Goal: Task Accomplishment & Management: Use online tool/utility

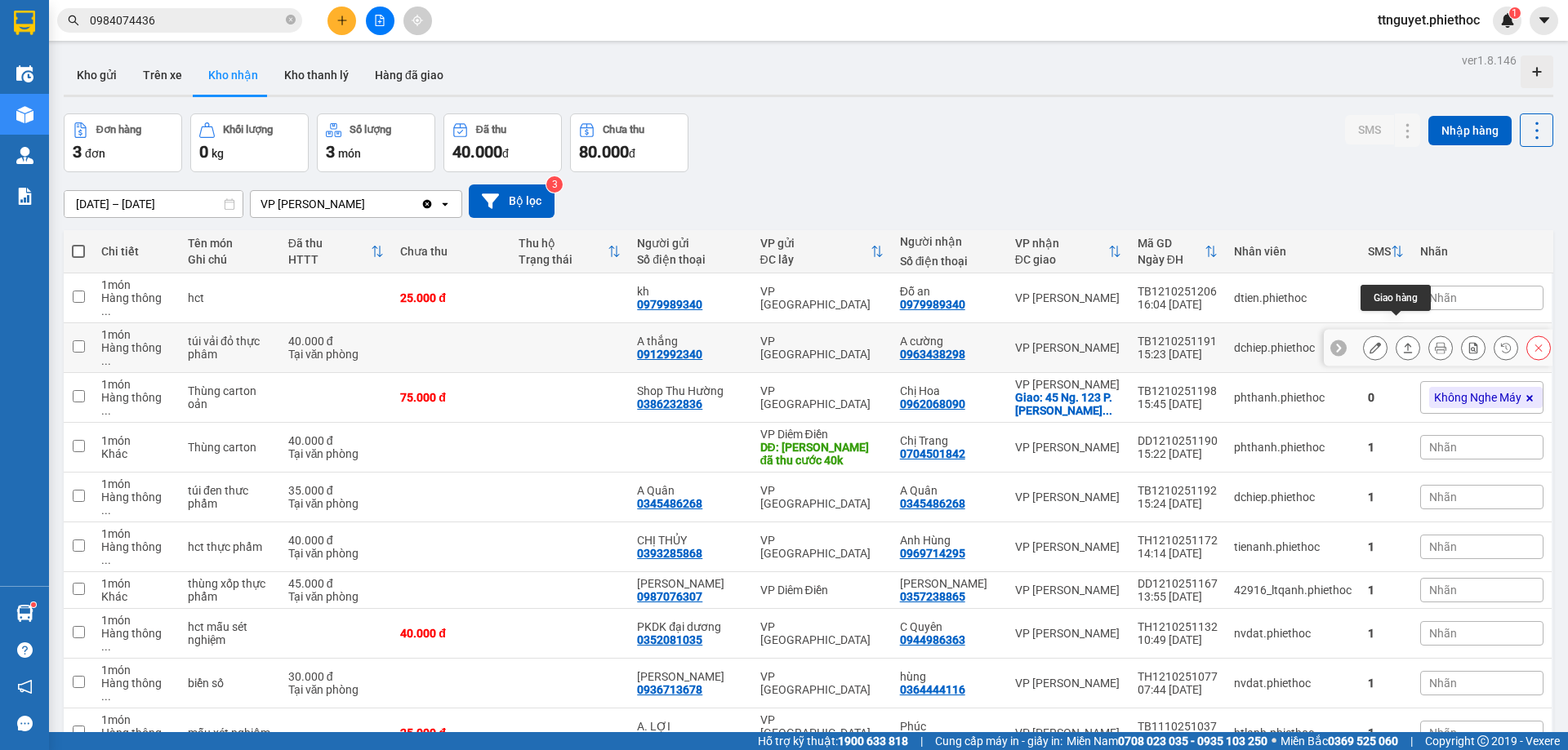
click at [1401, 342] on icon at bounding box center [1407, 348] width 12 height 12
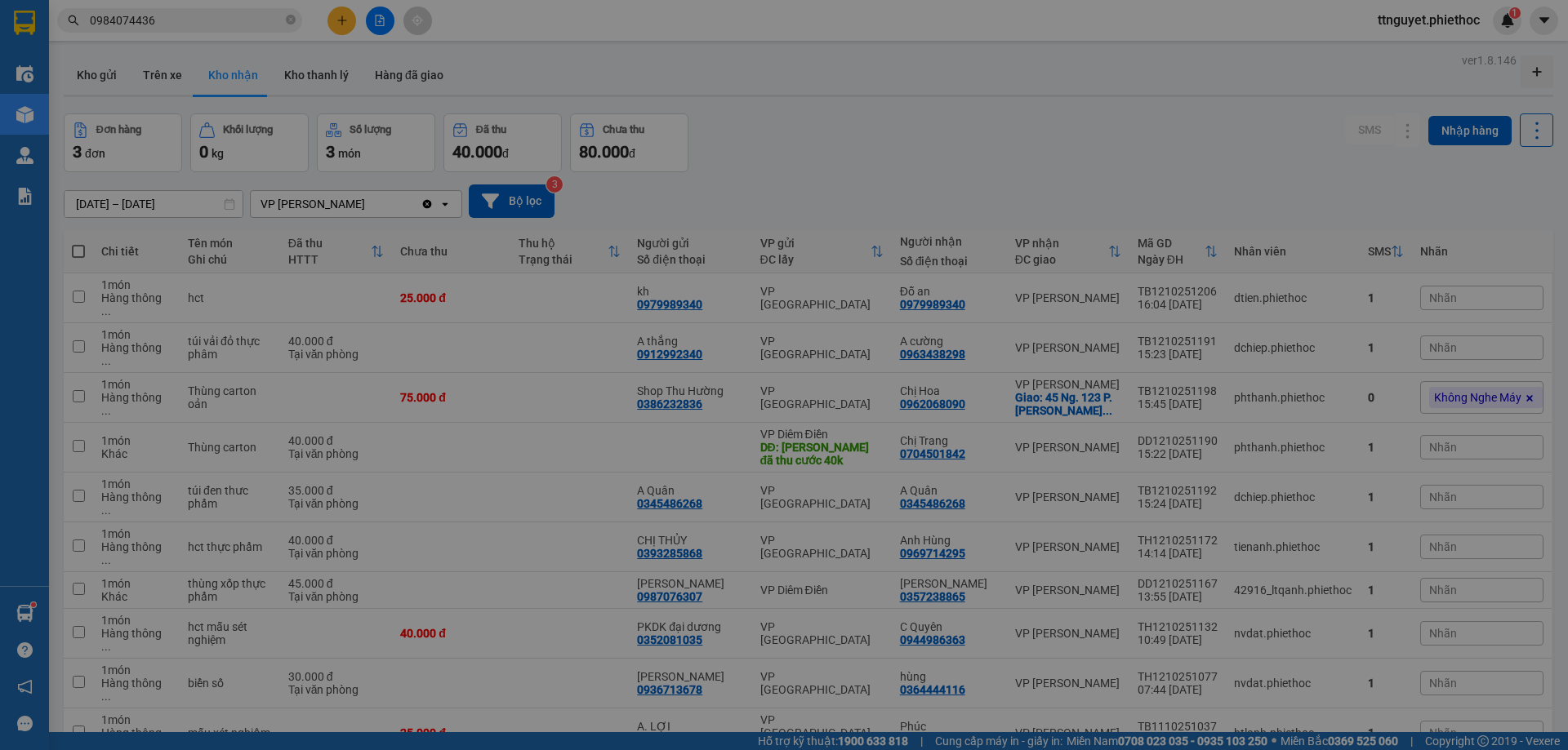
click at [1394, 330] on div "Xác nhận giao hàng Bạn có muốn xác nhận giao đơn hàng này không? Xuất hóa đơn h…" at bounding box center [784, 375] width 1568 height 750
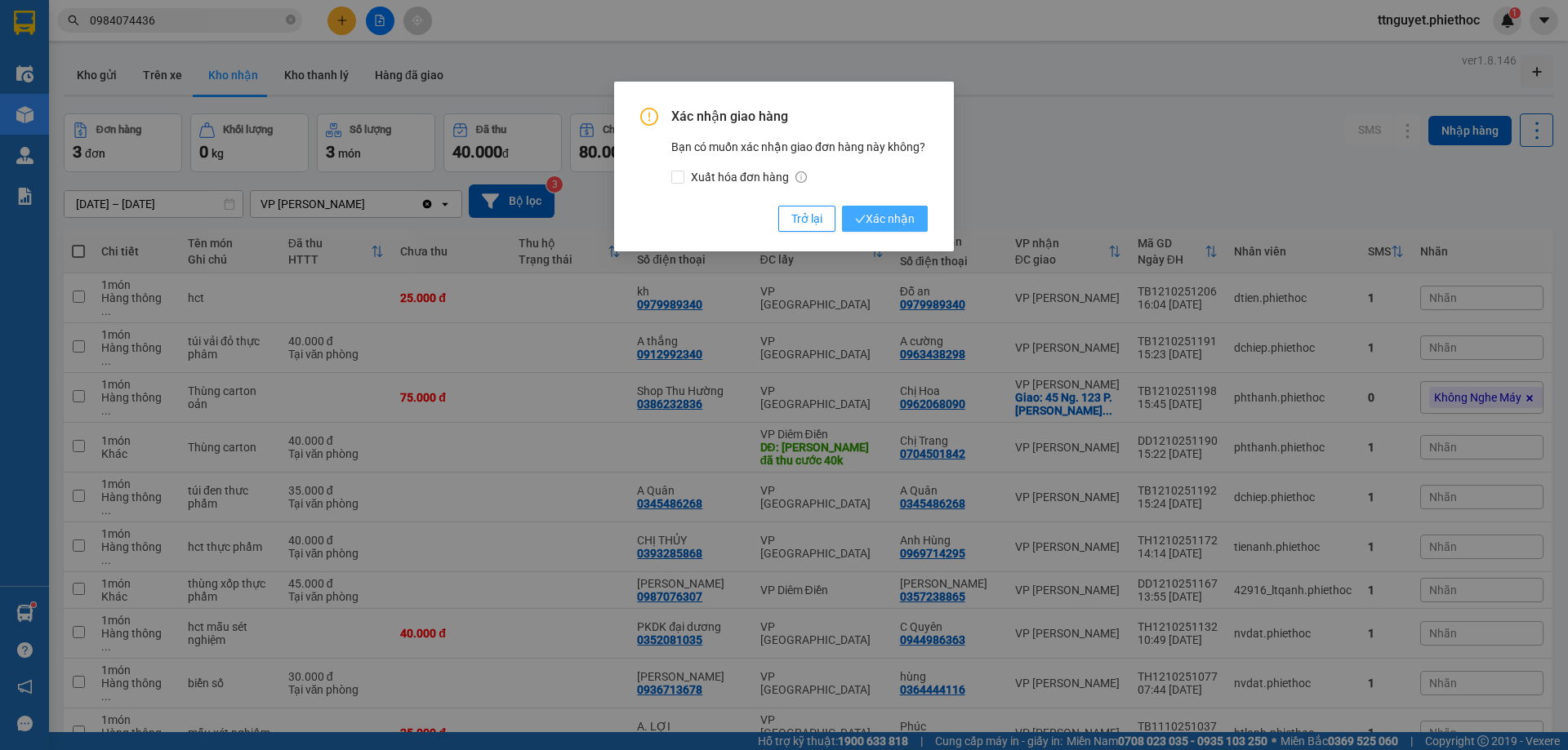
click at [876, 229] on button "Xác nhận" at bounding box center [884, 219] width 86 height 27
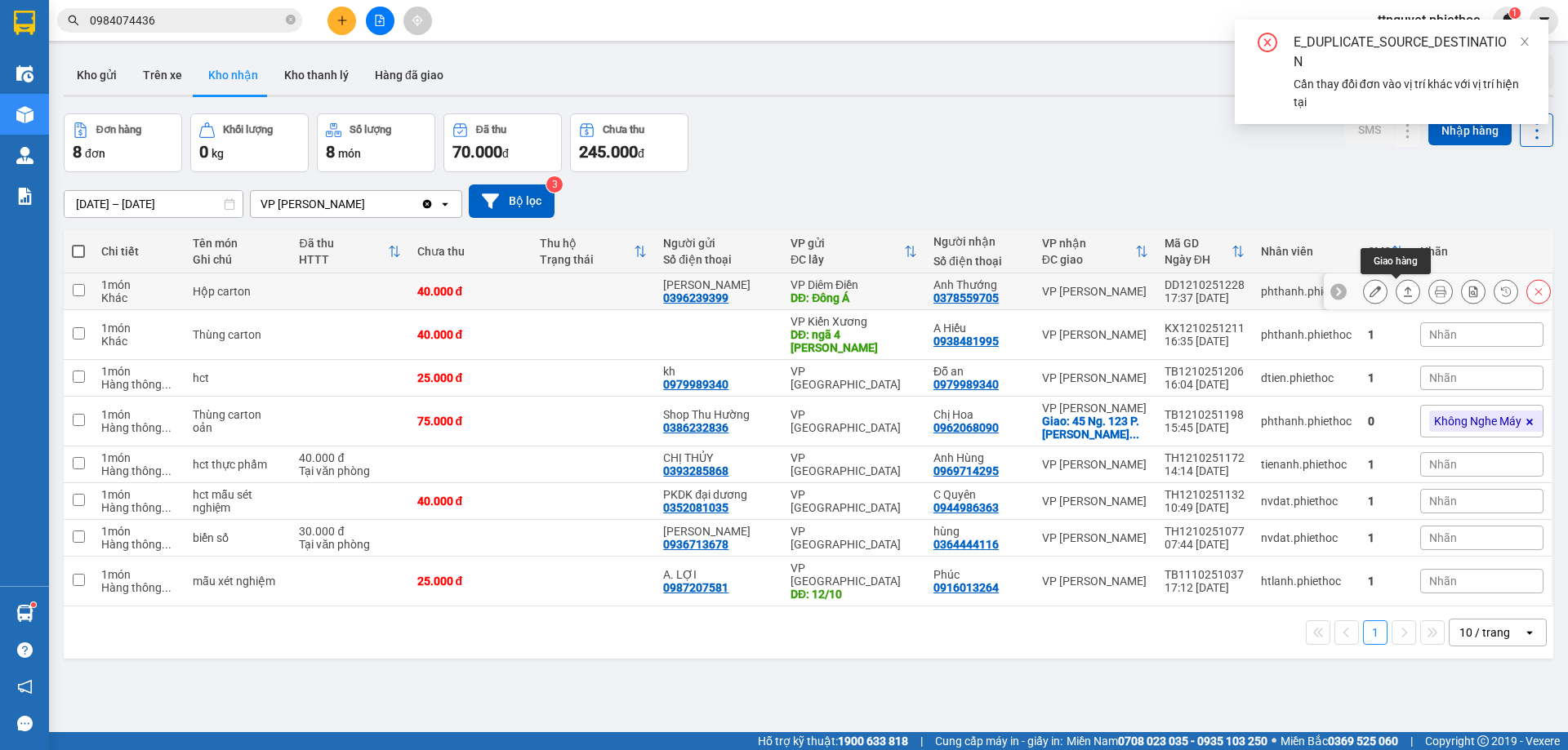
click at [1401, 288] on icon at bounding box center [1407, 292] width 12 height 12
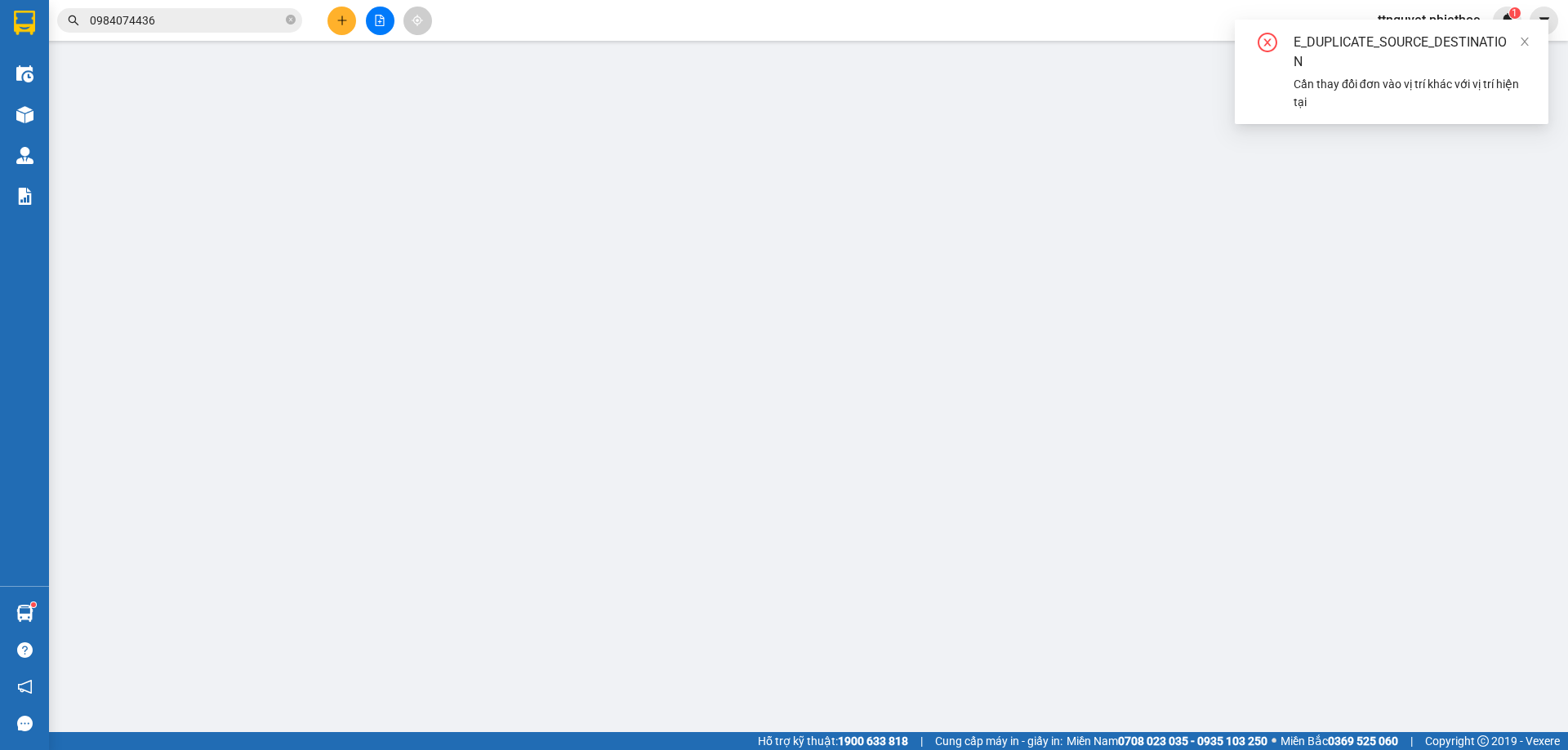
type input "0396239399"
type input "[PERSON_NAME]"
type input "Đông Á"
type input "5.000"
type input "0378559705"
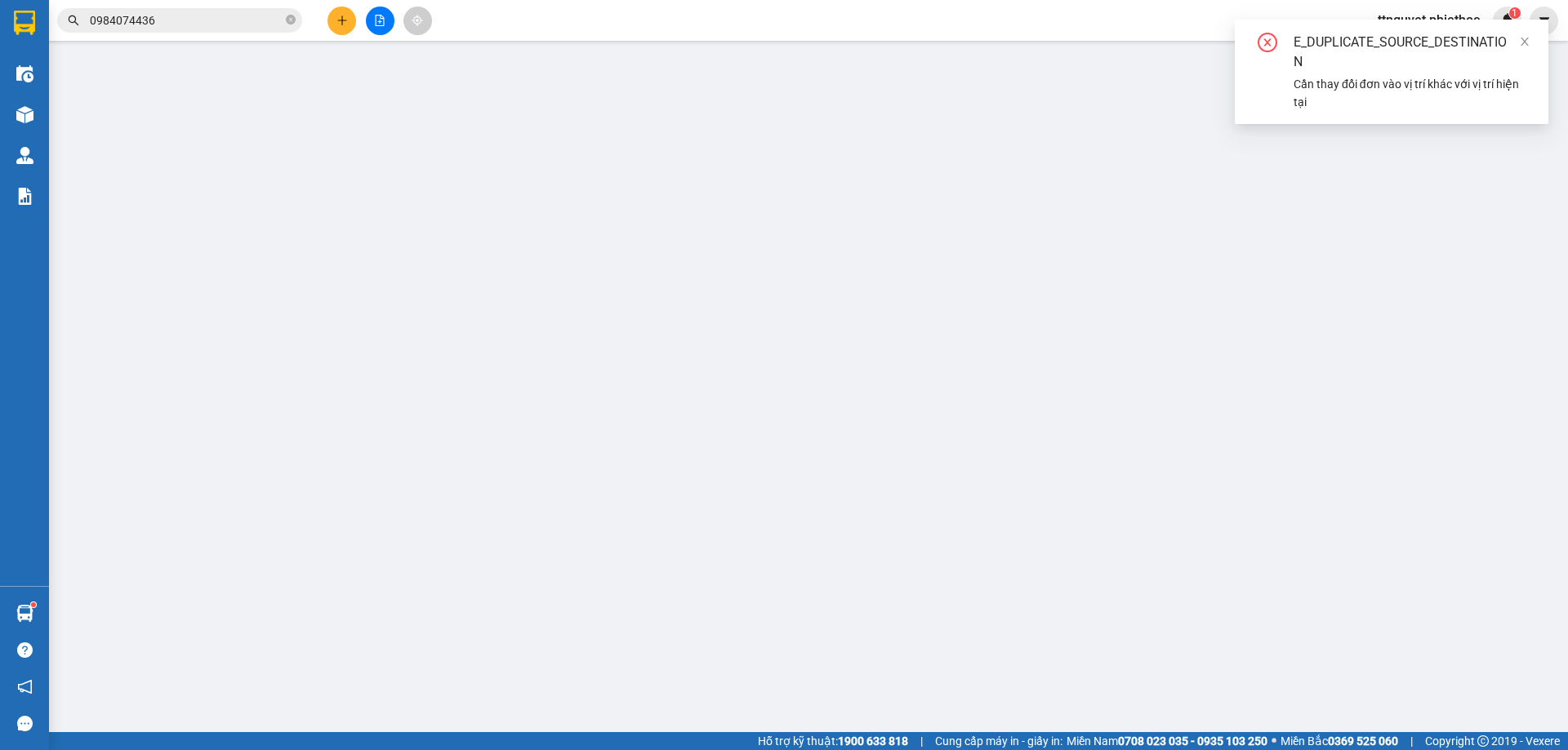
type input "Anh Thướng"
type input "0"
type input "40.000"
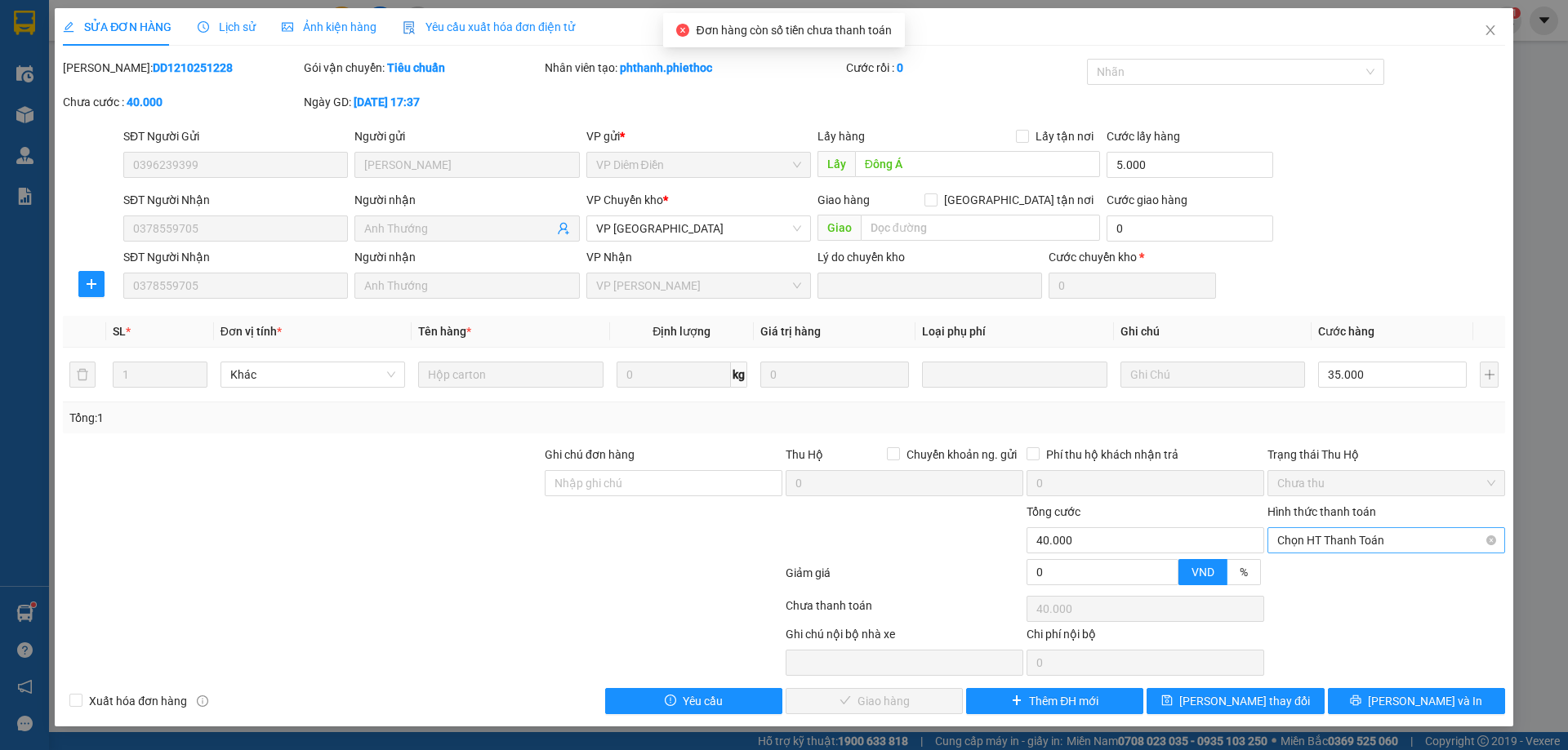
click at [1368, 542] on span "Chọn HT Thanh Toán" at bounding box center [1386, 540] width 218 height 25
click at [1358, 568] on div "Tại văn phòng" at bounding box center [1386, 573] width 218 height 18
type input "0"
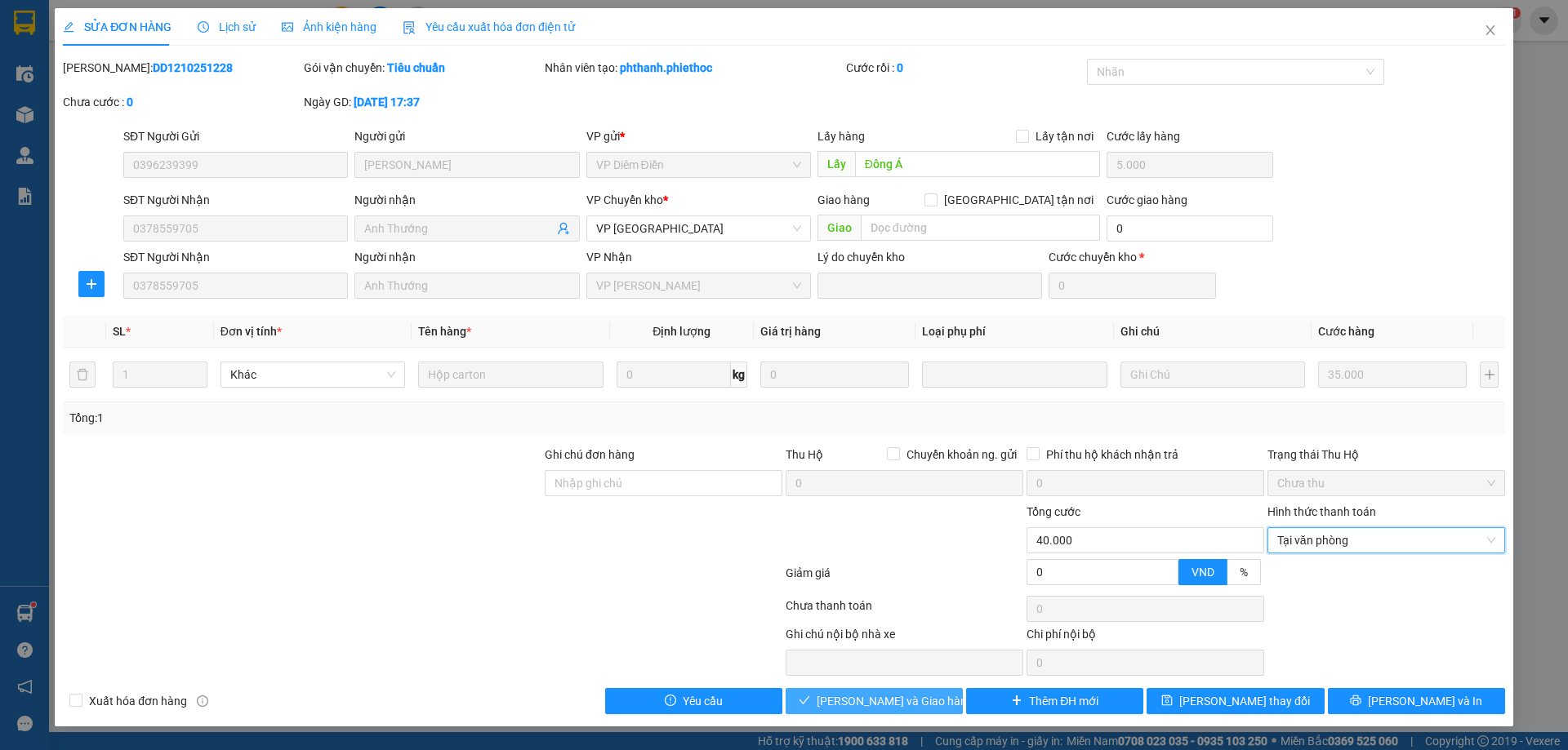
click at [897, 705] on span "[PERSON_NAME] và Giao hàng" at bounding box center [894, 701] width 157 height 18
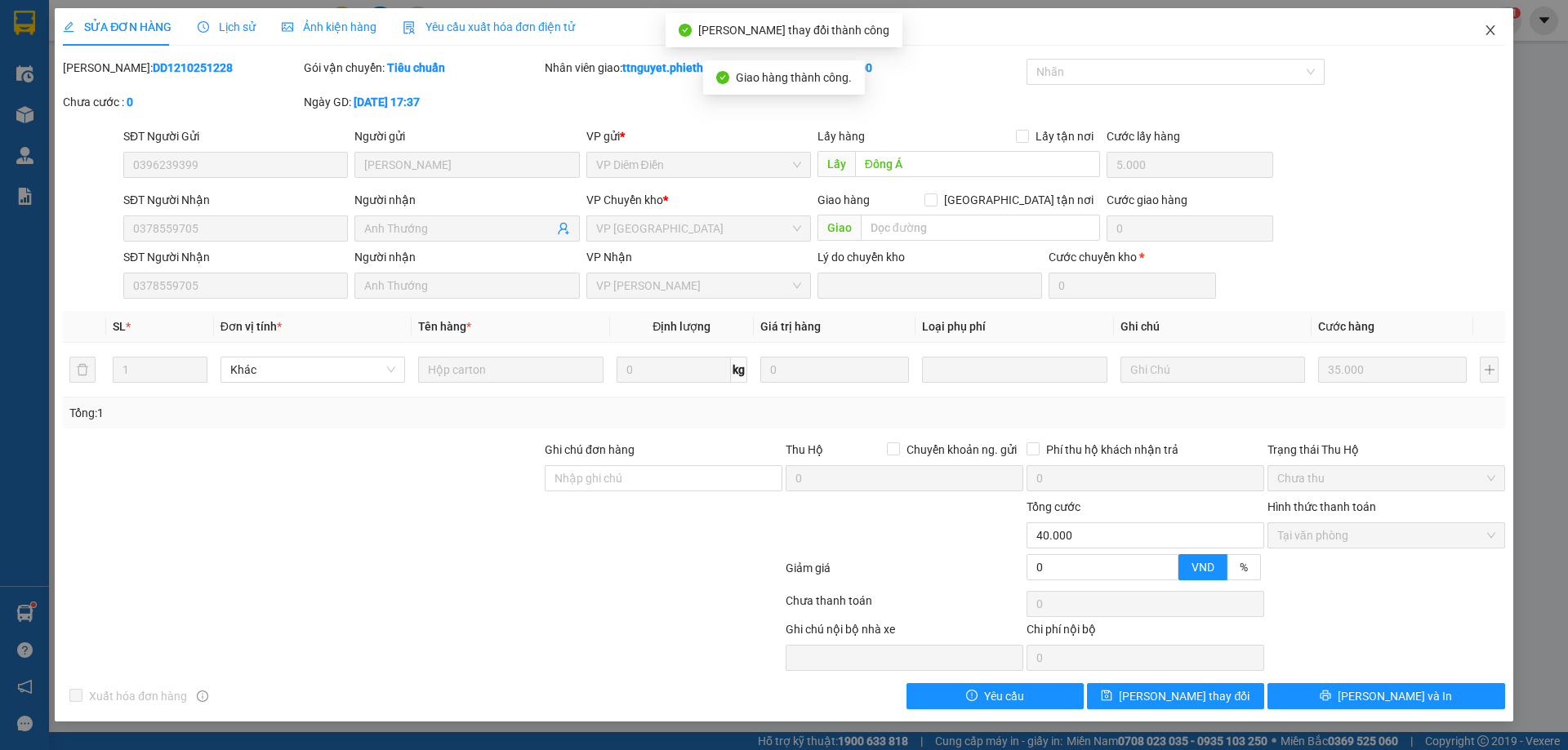
click at [1486, 30] on icon "close" at bounding box center [1489, 30] width 13 height 13
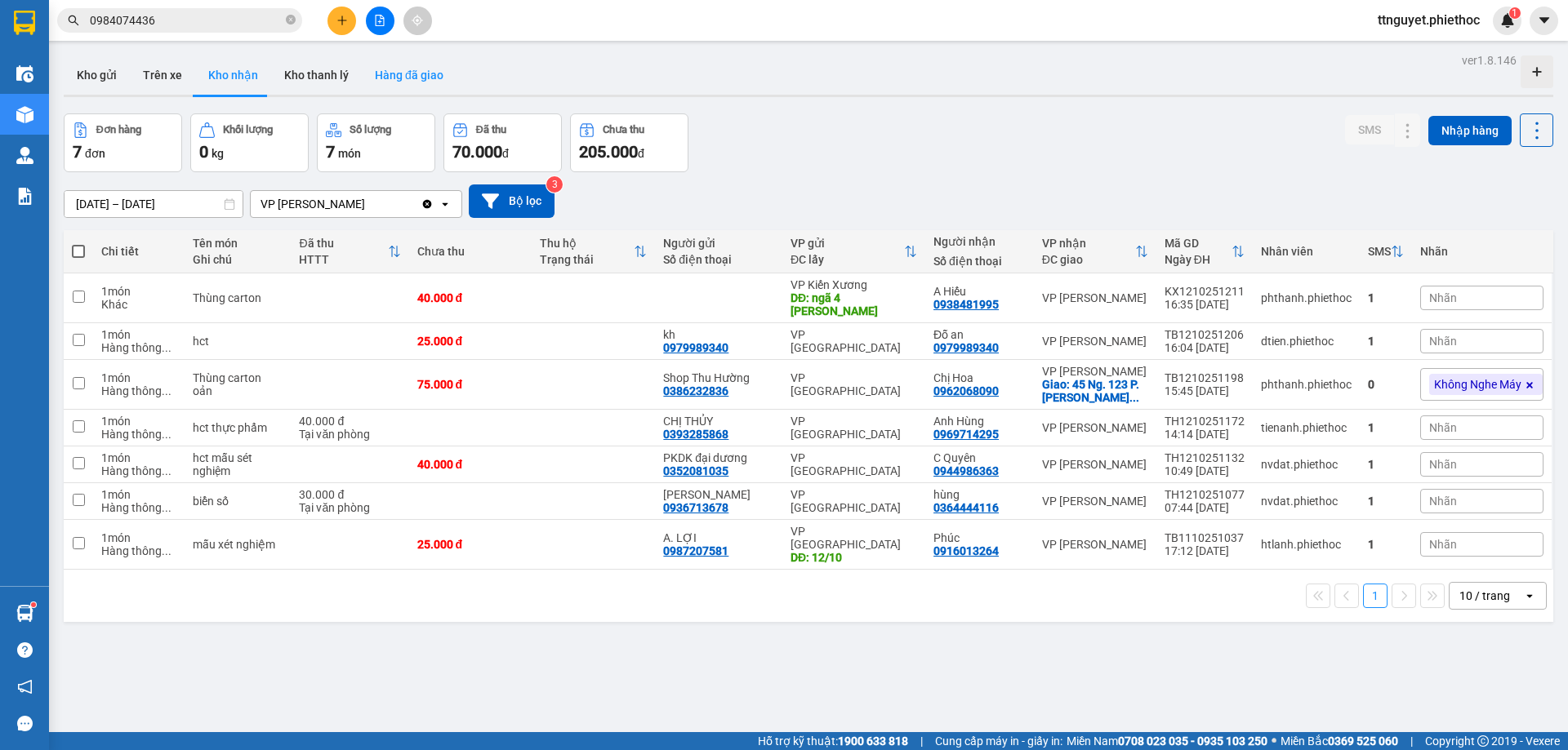
click at [390, 71] on button "Hàng đã giao" at bounding box center [409, 75] width 95 height 39
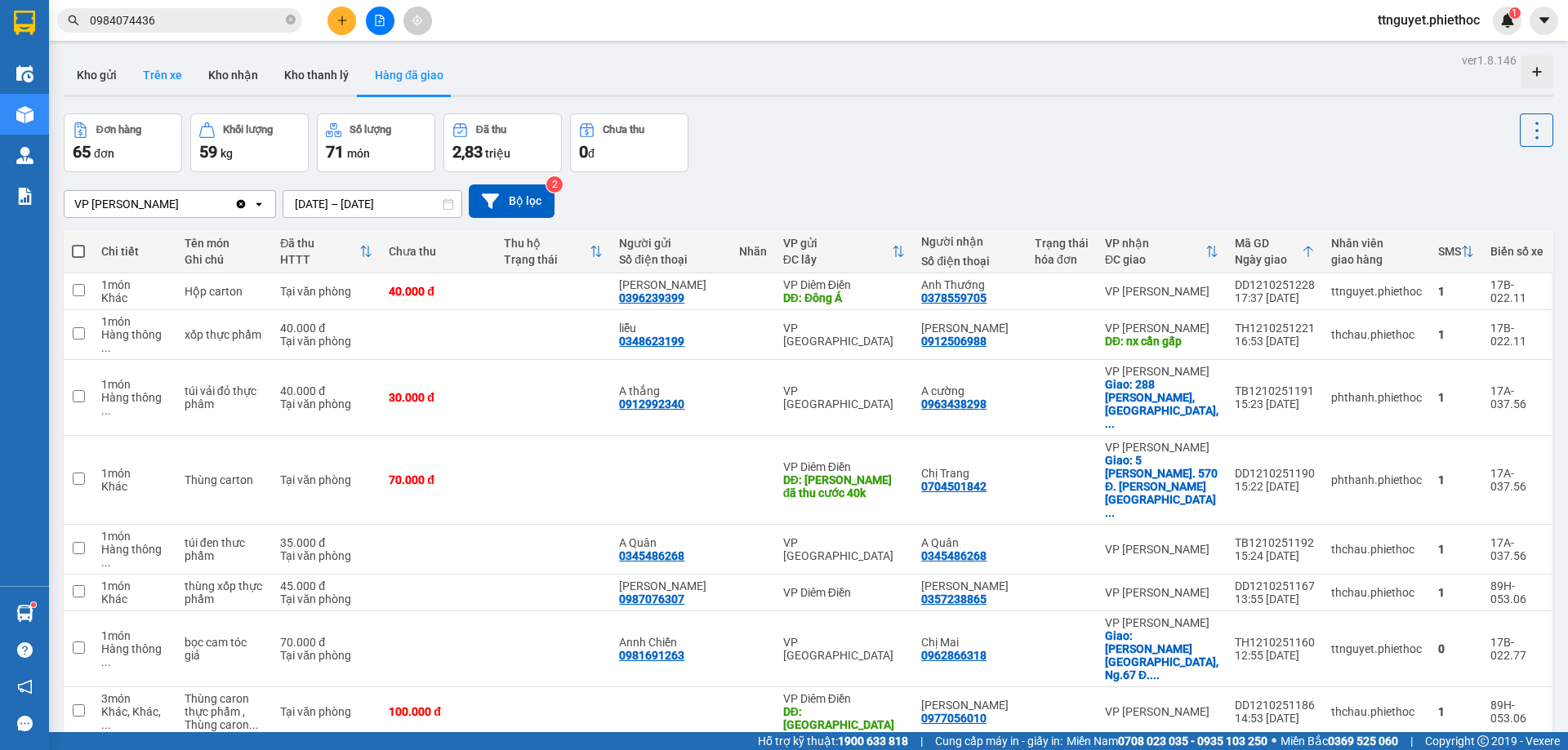
click at [169, 76] on button "Trên xe" at bounding box center [163, 75] width 65 height 39
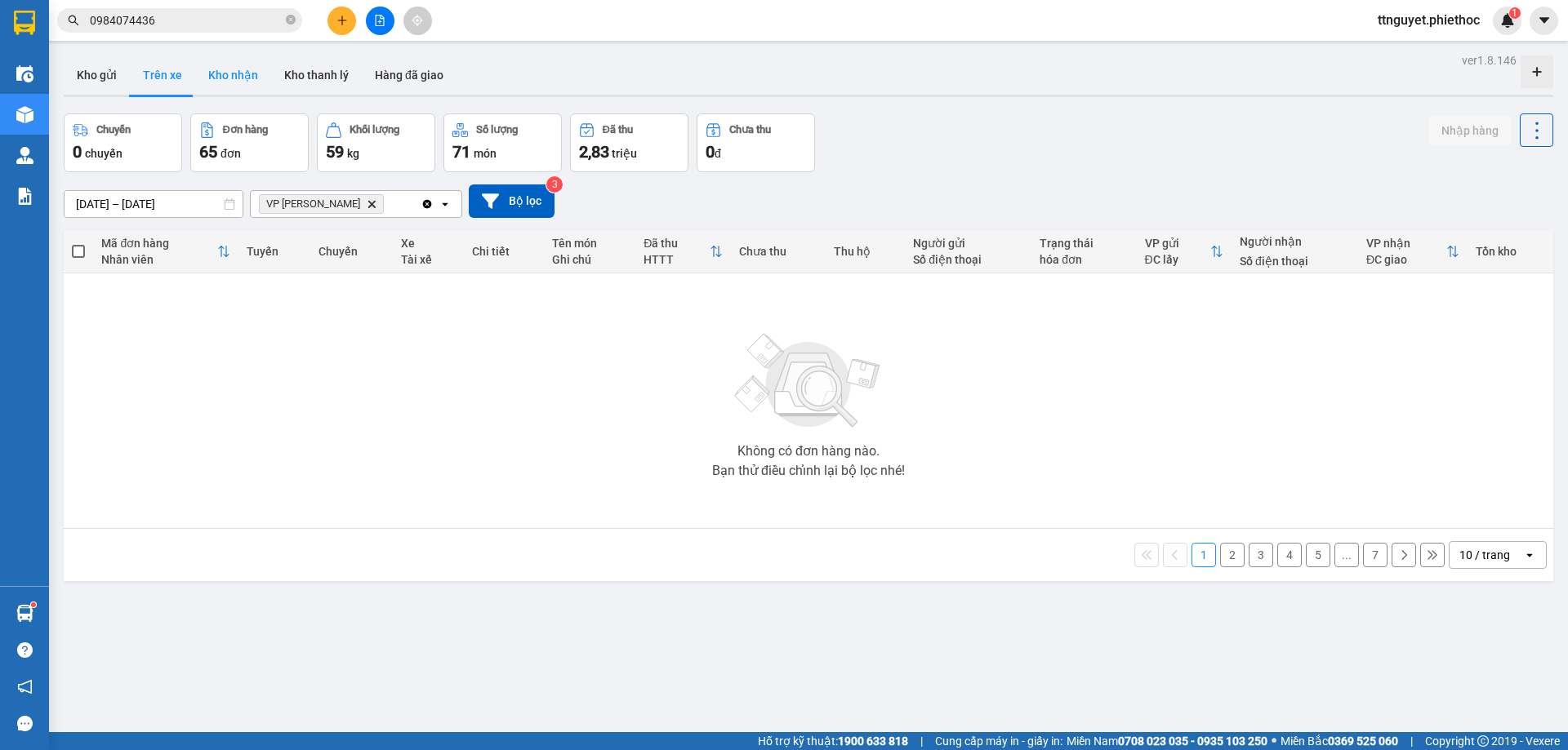
click at [226, 72] on button "Kho nhận" at bounding box center [233, 75] width 76 height 39
